Goal: Task Accomplishment & Management: Complete application form

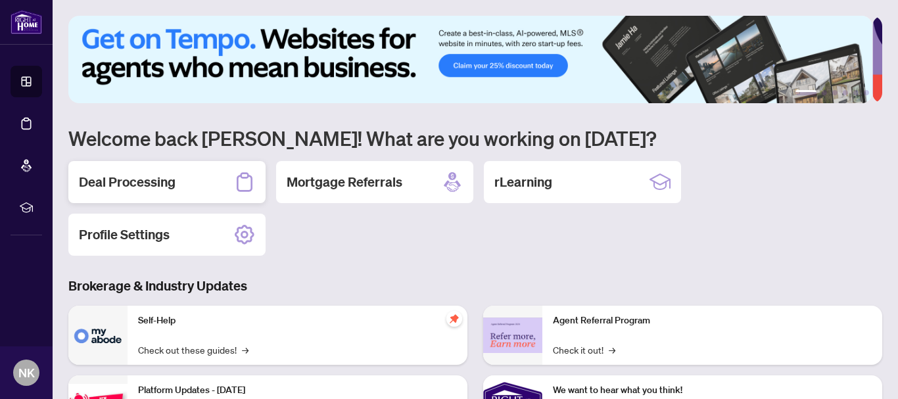
click at [153, 181] on h2 "Deal Processing" at bounding box center [127, 182] width 97 height 18
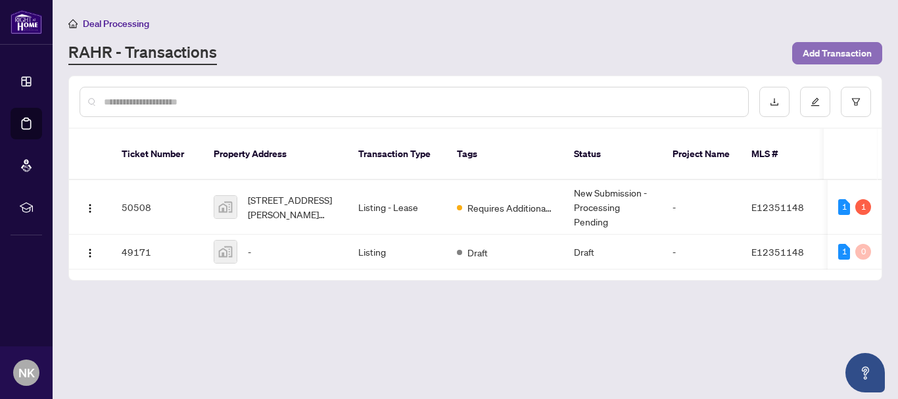
click at [842, 50] on span "Add Transaction" at bounding box center [837, 53] width 69 height 21
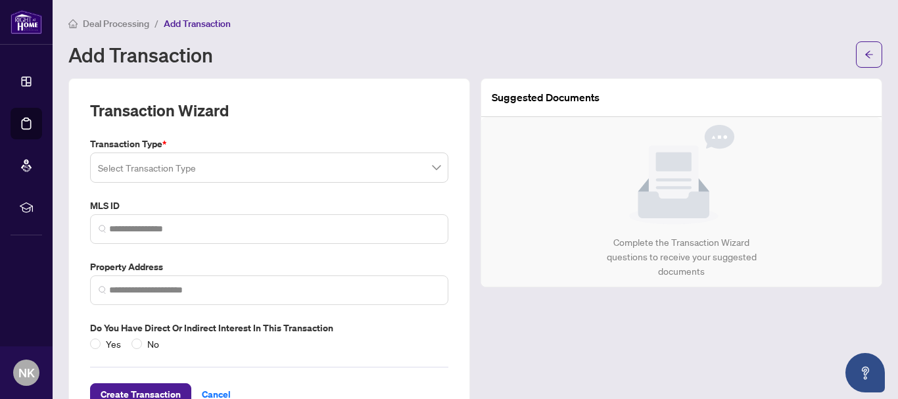
click at [247, 167] on input "search" at bounding box center [263, 169] width 331 height 29
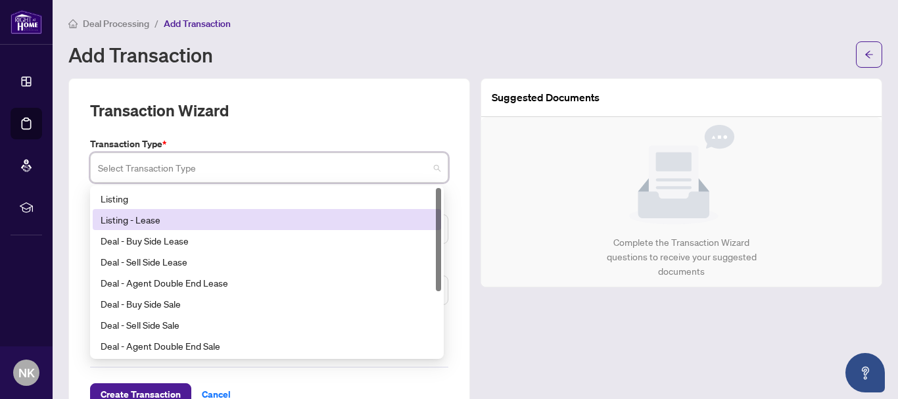
scroll to position [66, 0]
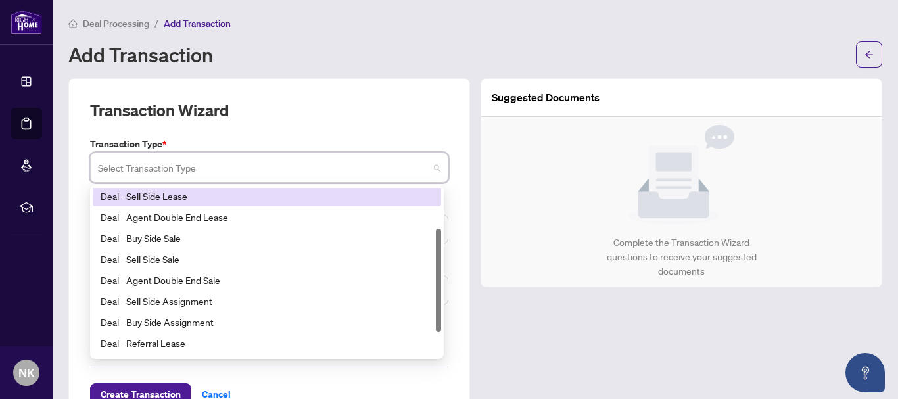
click at [162, 197] on div "Deal - Sell Side Lease" at bounding box center [267, 196] width 333 height 14
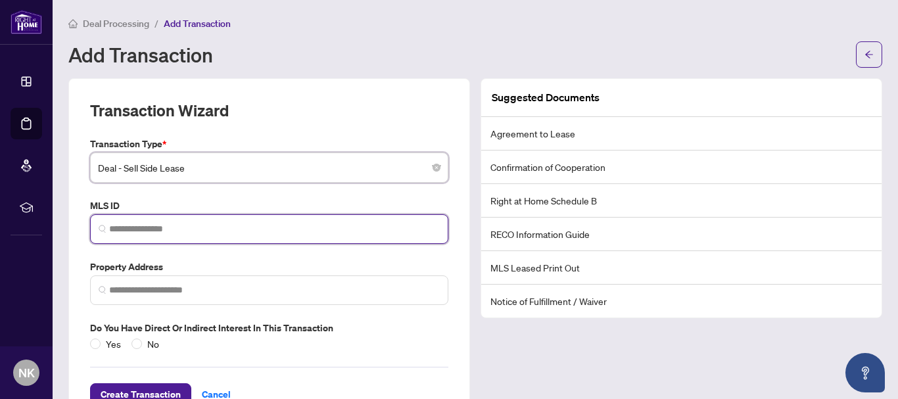
click at [183, 222] on input "search" at bounding box center [274, 229] width 331 height 14
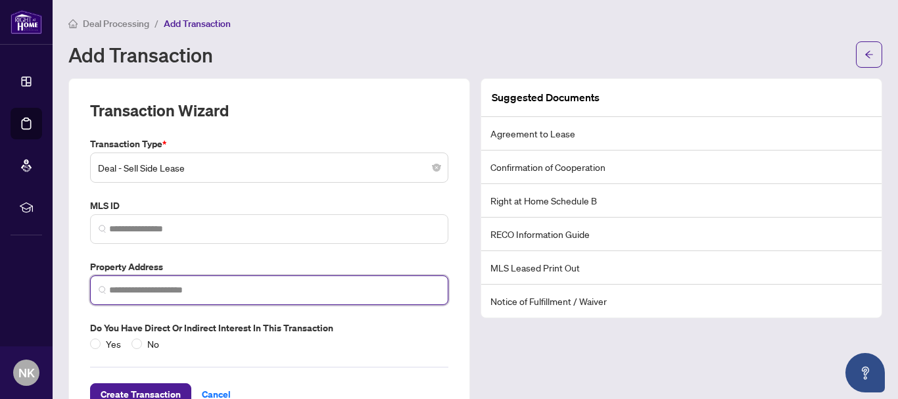
click at [180, 285] on input "search" at bounding box center [274, 290] width 331 height 14
click at [211, 176] on div "[STREET_ADDRESS]" at bounding box center [170, 170] width 82 height 21
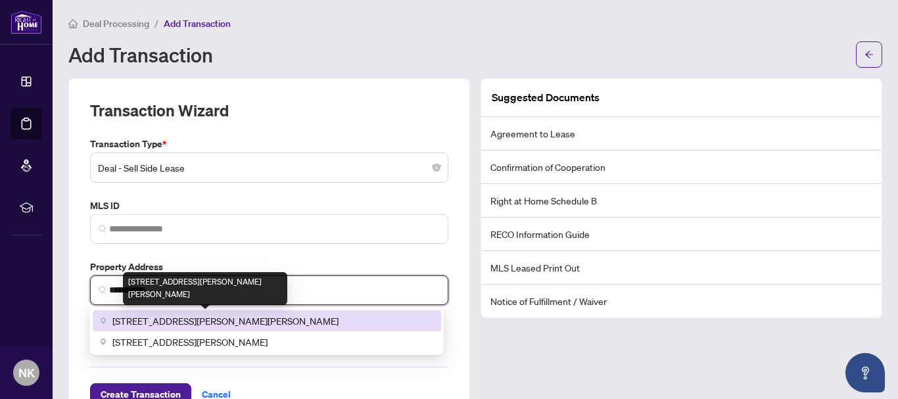
click at [279, 317] on span "[STREET_ADDRESS][PERSON_NAME][PERSON_NAME]" at bounding box center [225, 321] width 226 height 14
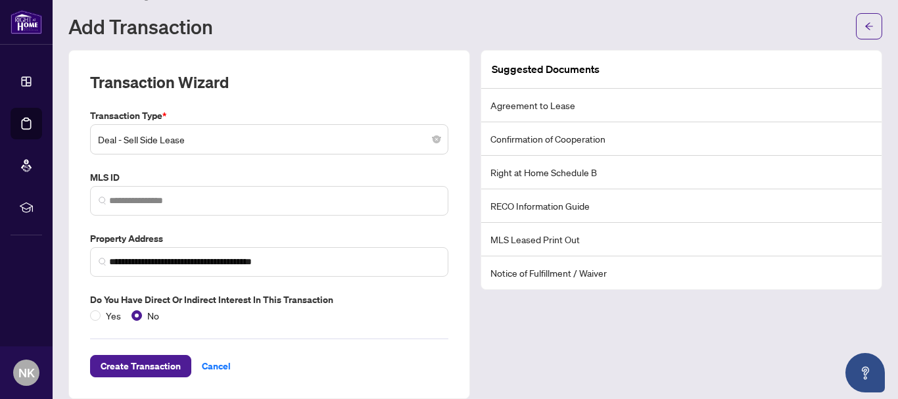
scroll to position [43, 0]
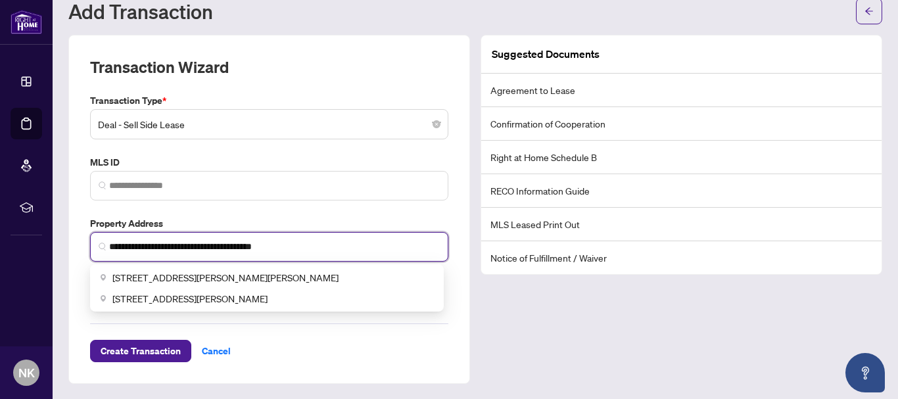
click at [197, 247] on input "**********" at bounding box center [274, 247] width 331 height 14
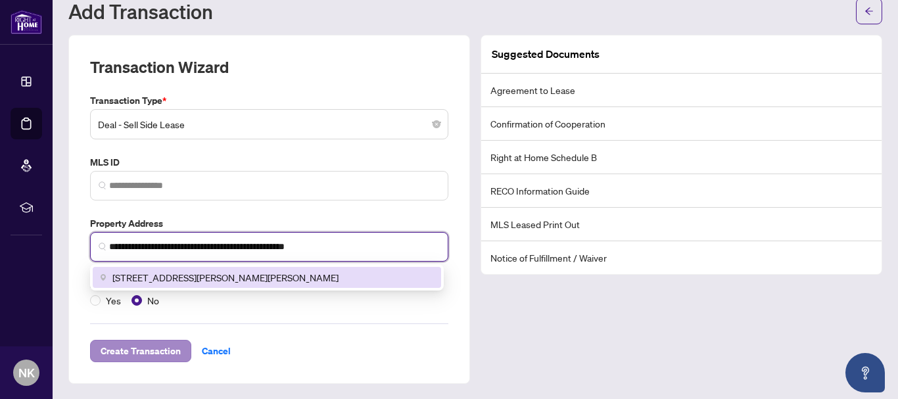
type input "**********"
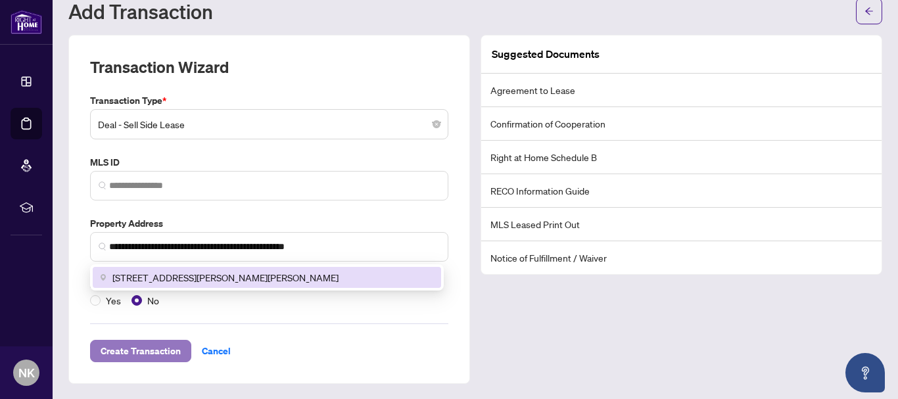
click at [126, 350] on span "Create Transaction" at bounding box center [141, 351] width 80 height 21
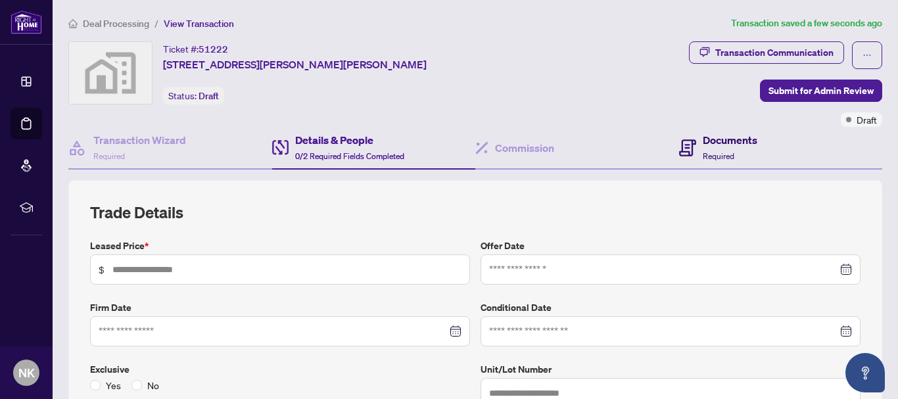
click at [724, 150] on div "Documents Required" at bounding box center [730, 147] width 55 height 31
